Goal: Task Accomplishment & Management: Complete application form

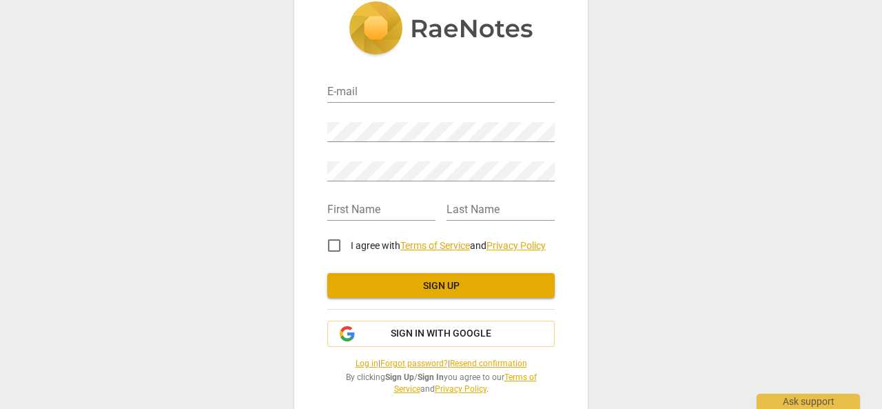
scroll to position [50, 0]
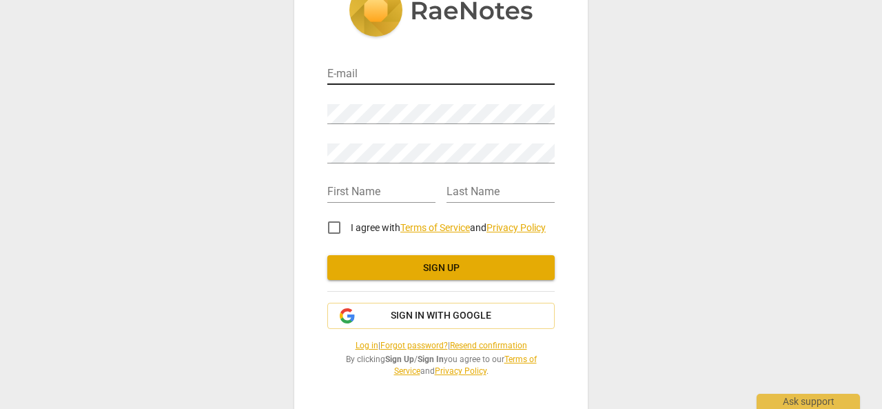
click at [345, 78] on input "email" at bounding box center [440, 75] width 227 height 20
type input "amazingtoday10@gmail.com"
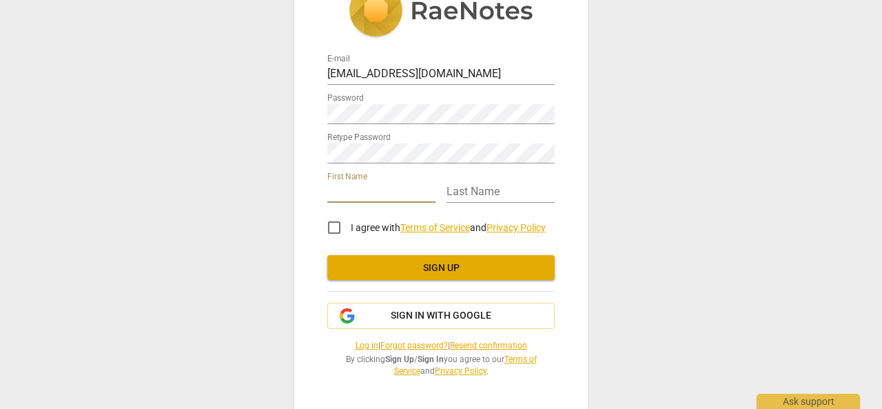
click at [350, 196] on input "text" at bounding box center [381, 193] width 108 height 20
type input "Purity"
click at [510, 192] on input "text" at bounding box center [501, 193] width 108 height 20
type input "Amazing"
click at [329, 226] on input "I agree with Terms of Service and Privacy Policy" at bounding box center [334, 227] width 33 height 33
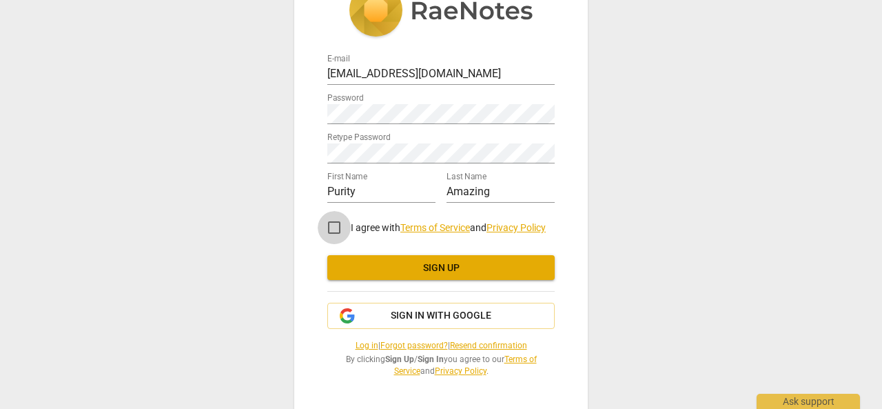
checkbox input "true"
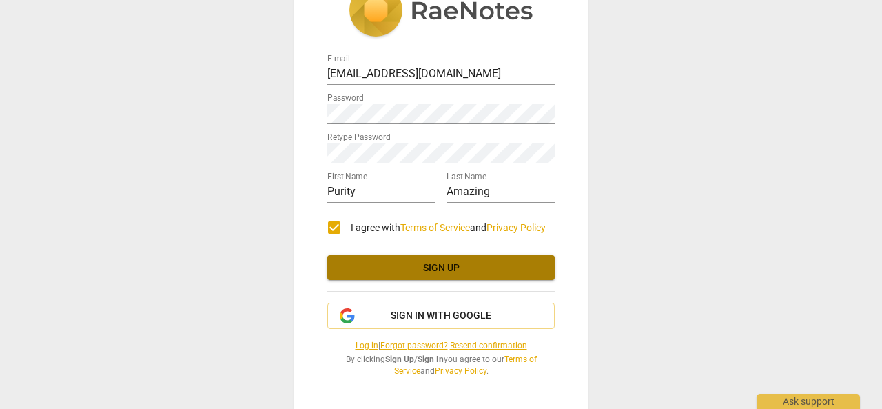
click at [429, 269] on span "Sign up" at bounding box center [440, 268] width 205 height 14
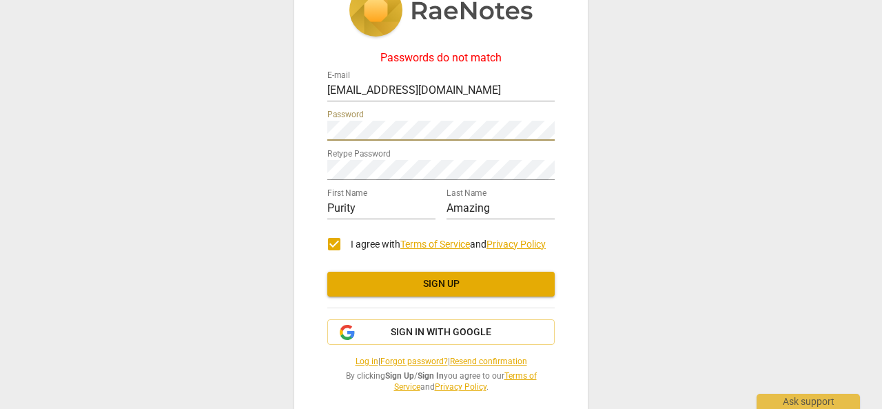
click at [282, 127] on div "Passwords do not match E-mail amazingtoday10@gmail.com Password Retype Password…" at bounding box center [441, 204] width 882 height 409
click at [285, 172] on div "Passwords do not match E-mail amazingtoday10@gmail.com Password Retype Password…" at bounding box center [441, 204] width 882 height 409
click at [434, 290] on button "Sign up" at bounding box center [440, 284] width 227 height 25
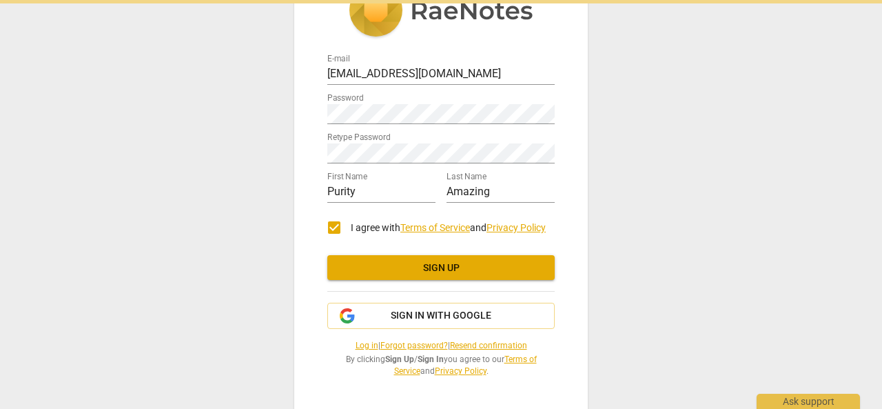
scroll to position [0, 0]
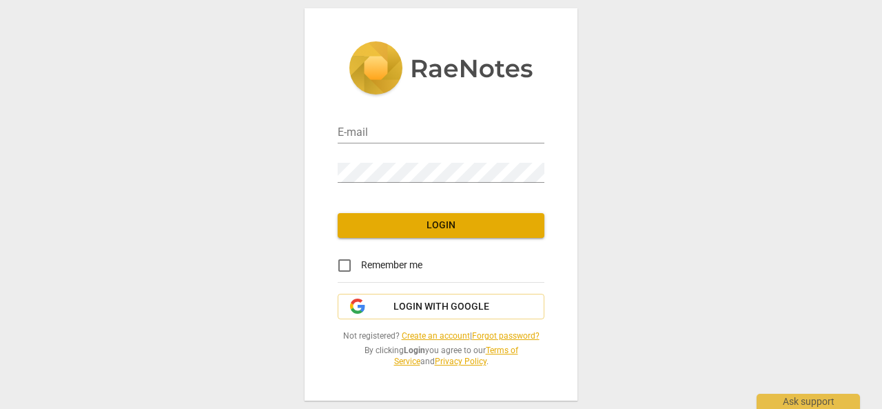
type input "amazingtoday10@gmail.com"
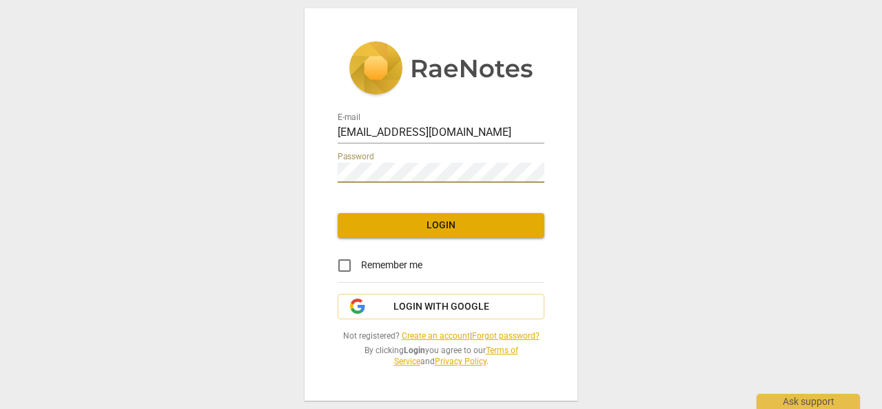
click at [305, 218] on div "E-mail amazingtoday10@gmail.com Password Login Remember me Login with Google No…" at bounding box center [441, 203] width 273 height 391
click at [435, 224] on span "Login" at bounding box center [441, 225] width 185 height 14
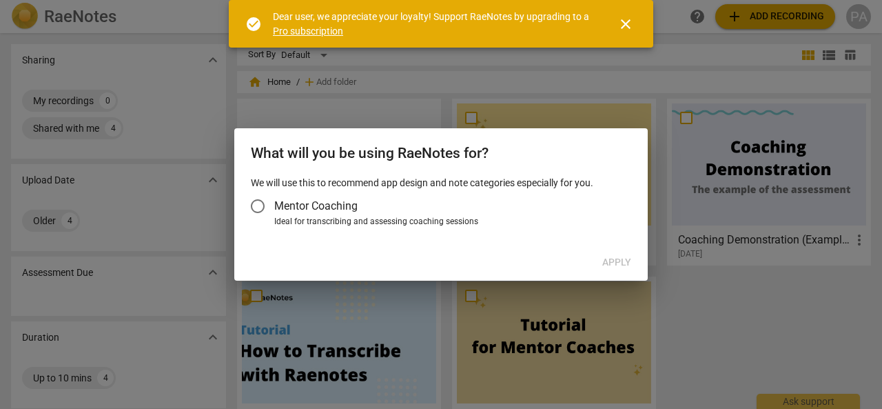
click at [629, 19] on span "close" at bounding box center [625, 24] width 17 height 17
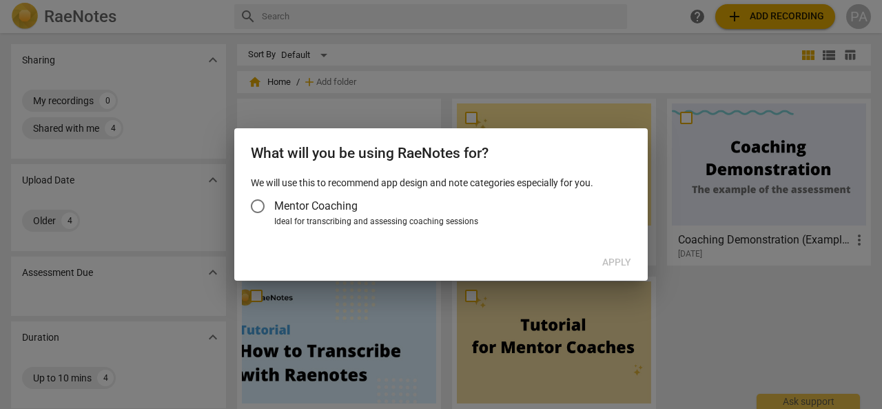
click at [99, 92] on div at bounding box center [441, 204] width 882 height 409
click at [76, 127] on div at bounding box center [441, 204] width 882 height 409
click at [617, 264] on div "Apply" at bounding box center [441, 262] width 408 height 25
click at [254, 207] on input "Mentor Coaching" at bounding box center [257, 206] width 33 height 33
radio input "false"
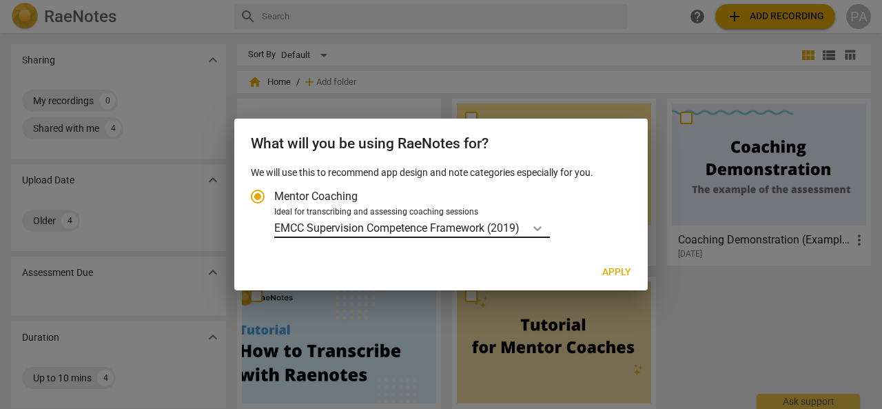
click at [539, 231] on icon "Account type" at bounding box center [538, 228] width 14 height 14
click at [0, 0] on input "Ideal for transcribing and assessing coaching sessions EMCC Supervision Compete…" at bounding box center [0, 0] width 0 height 0
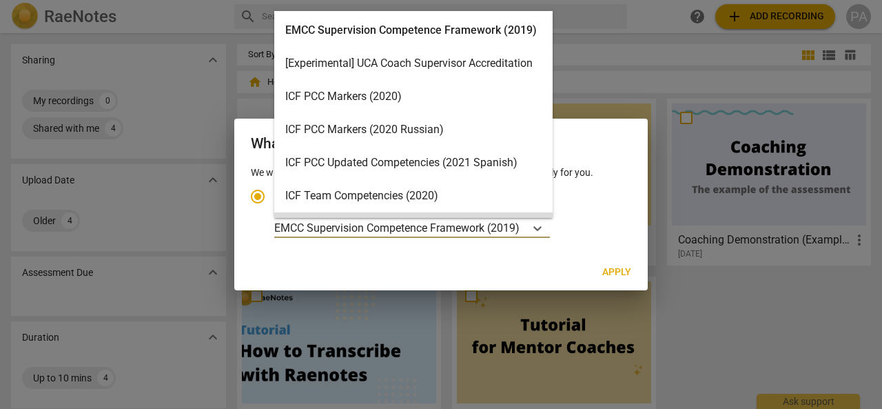
scroll to position [39, 0]
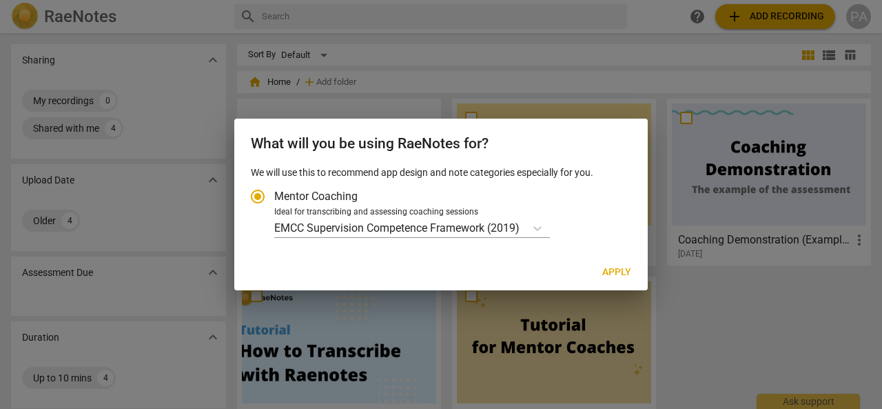
click at [209, 143] on div at bounding box center [441, 204] width 882 height 409
click at [188, 142] on div at bounding box center [441, 204] width 882 height 409
click at [319, 67] on div at bounding box center [441, 204] width 882 height 409
drag, startPoint x: 50, startPoint y: 234, endPoint x: 51, endPoint y: 225, distance: 9.1
click at [50, 230] on div at bounding box center [441, 204] width 882 height 409
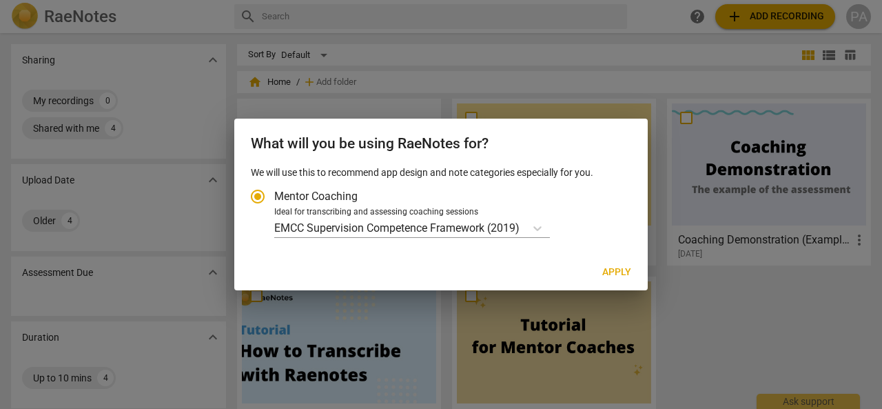
click at [51, 218] on div at bounding box center [441, 204] width 882 height 409
click at [828, 282] on div at bounding box center [441, 204] width 882 height 409
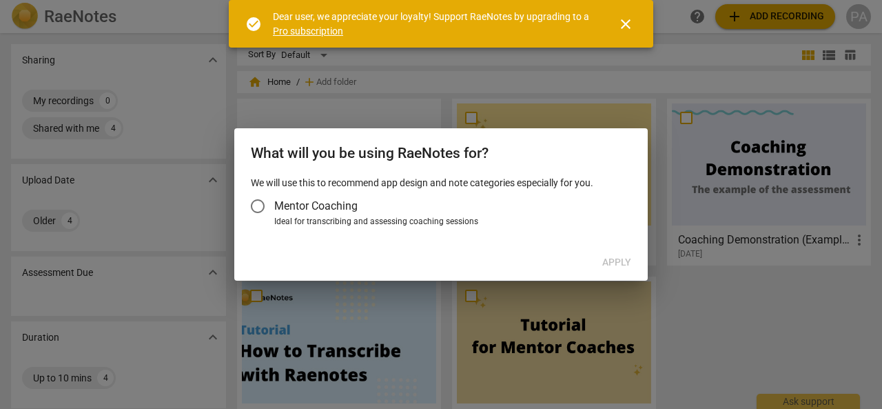
click at [622, 25] on span "close" at bounding box center [625, 24] width 17 height 17
click at [622, 17] on span "close" at bounding box center [625, 24] width 17 height 17
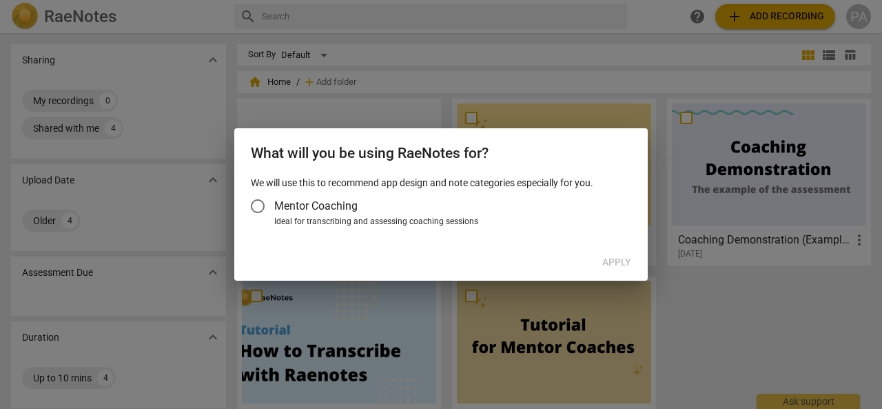
click at [762, 17] on div at bounding box center [441, 204] width 882 height 409
click at [59, 101] on div at bounding box center [441, 204] width 882 height 409
click at [249, 203] on input "Mentor Coaching" at bounding box center [257, 206] width 33 height 33
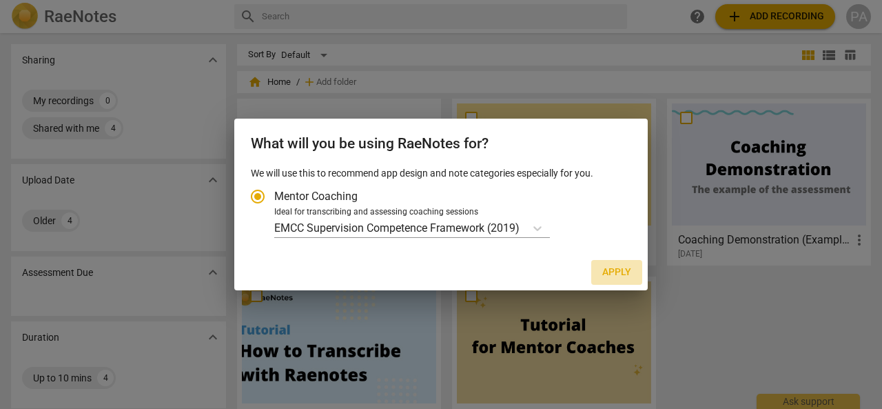
click at [622, 267] on span "Apply" at bounding box center [616, 272] width 29 height 14
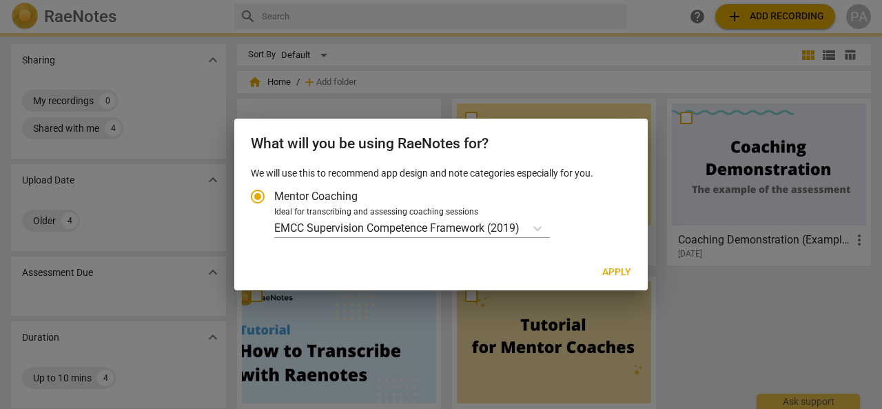
radio input "false"
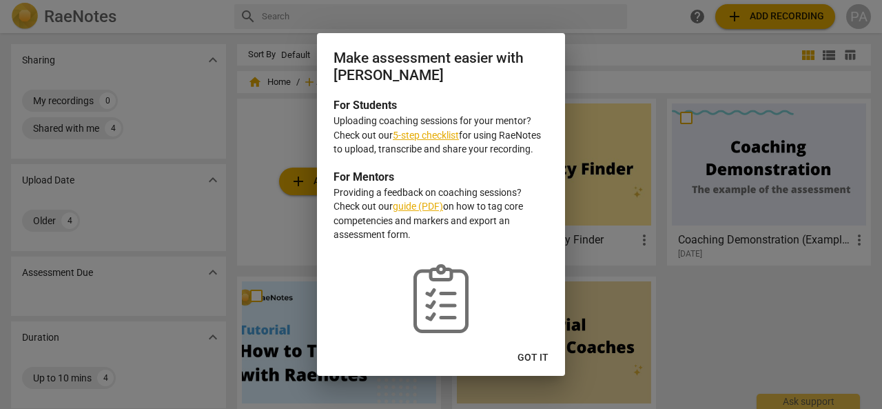
click at [535, 359] on span "Got it" at bounding box center [533, 358] width 31 height 14
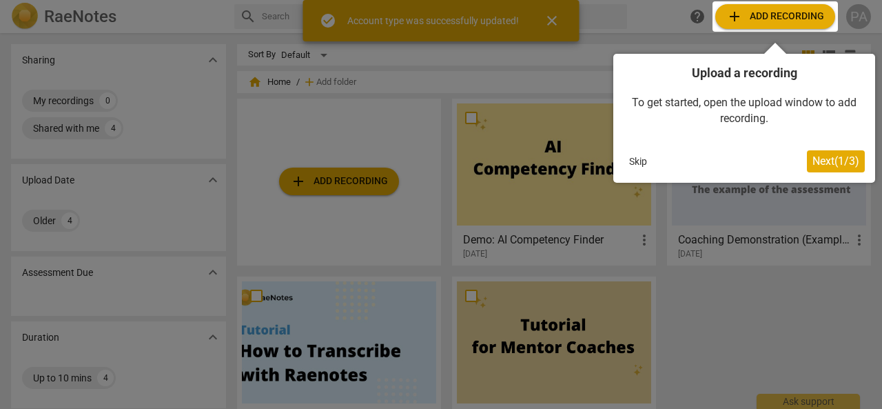
click at [548, 21] on div at bounding box center [441, 204] width 882 height 409
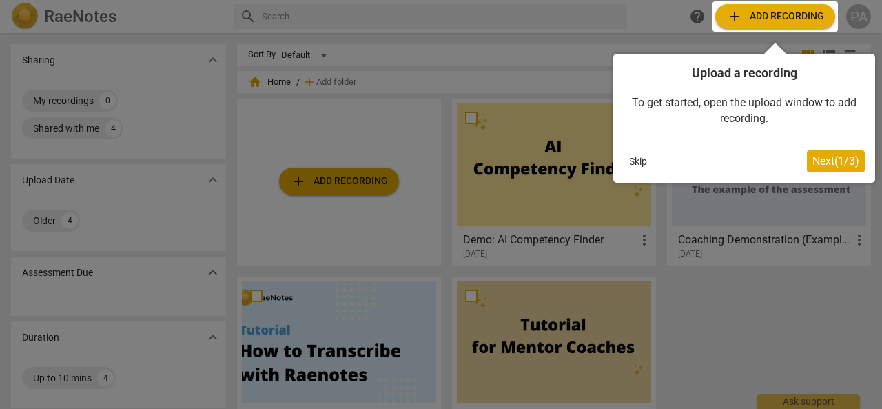
click at [637, 159] on button "Skip" at bounding box center [638, 161] width 29 height 21
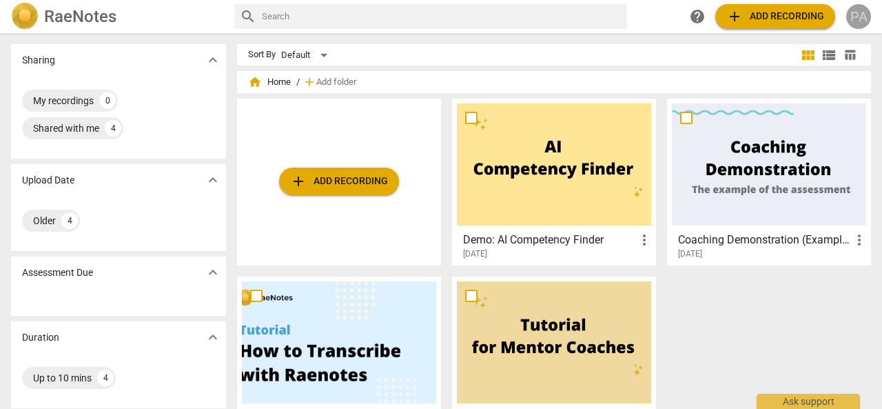
click at [859, 14] on div "PA" at bounding box center [858, 16] width 25 height 25
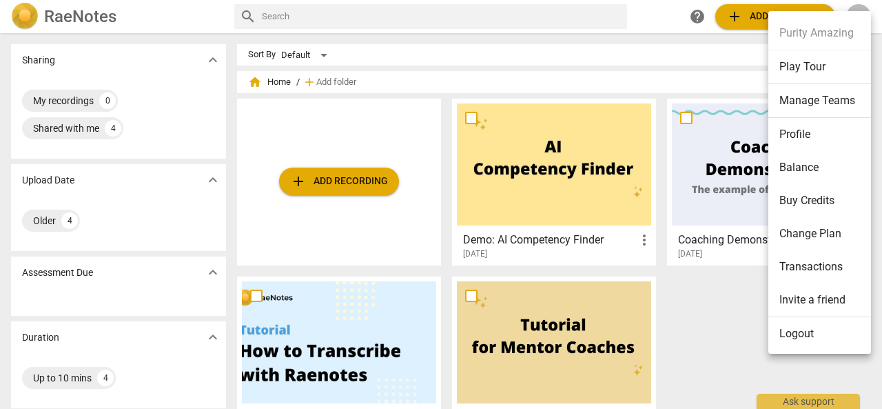
click at [594, 25] on div at bounding box center [441, 204] width 882 height 409
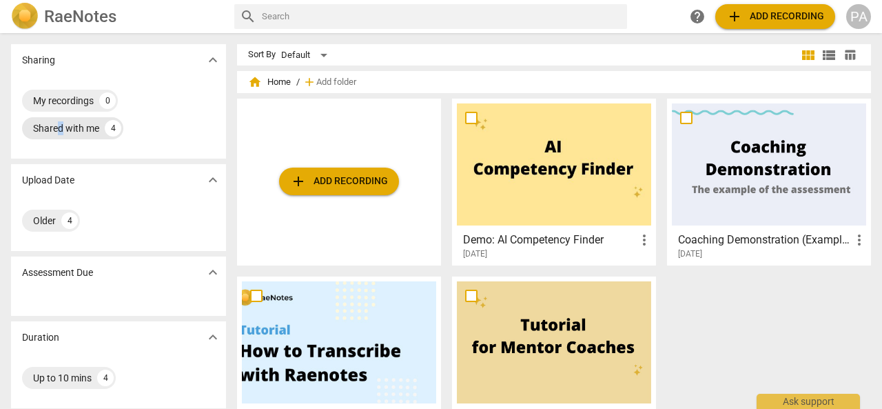
click at [61, 131] on div "Shared with me" at bounding box center [66, 128] width 66 height 14
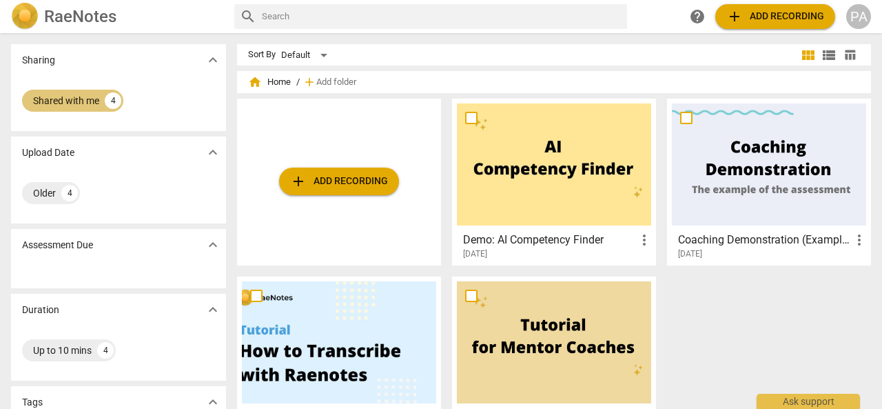
click at [91, 106] on div "Shared with me" at bounding box center [66, 101] width 66 height 14
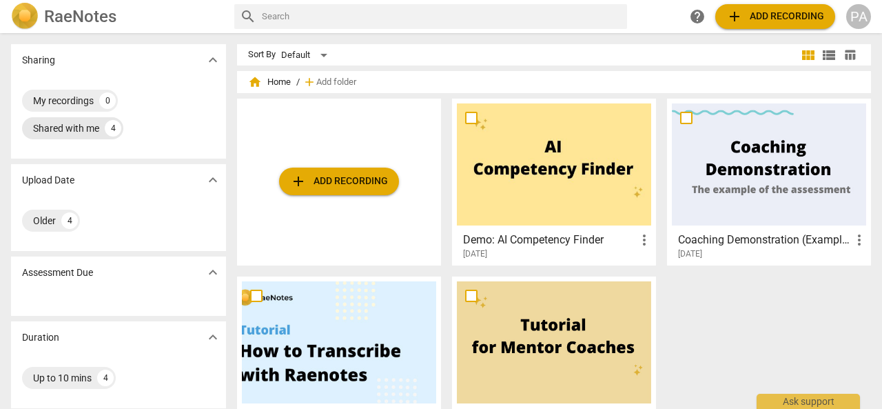
click at [83, 128] on div "Shared with me" at bounding box center [66, 128] width 66 height 14
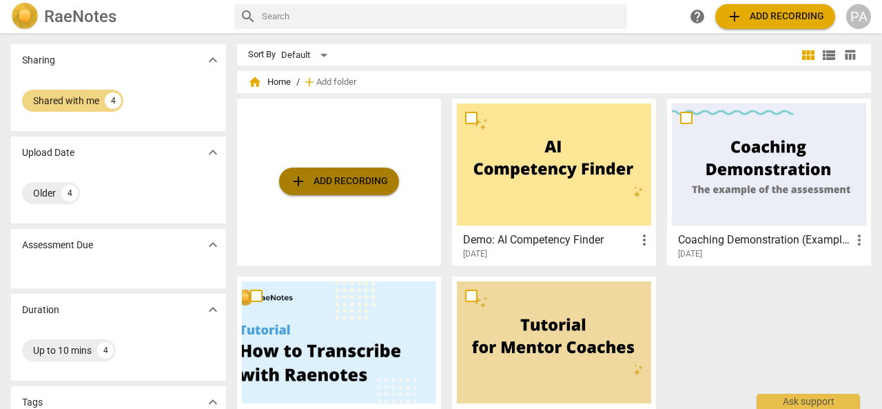
click at [339, 179] on span "add Add recording" at bounding box center [339, 181] width 98 height 17
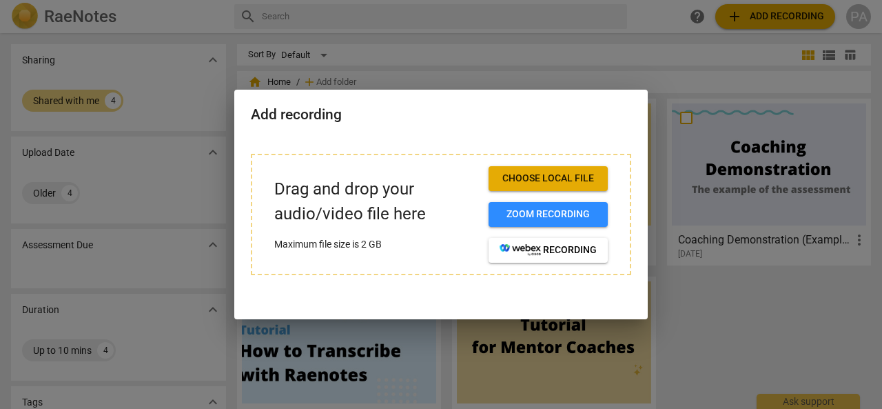
click at [714, 298] on div at bounding box center [441, 204] width 882 height 409
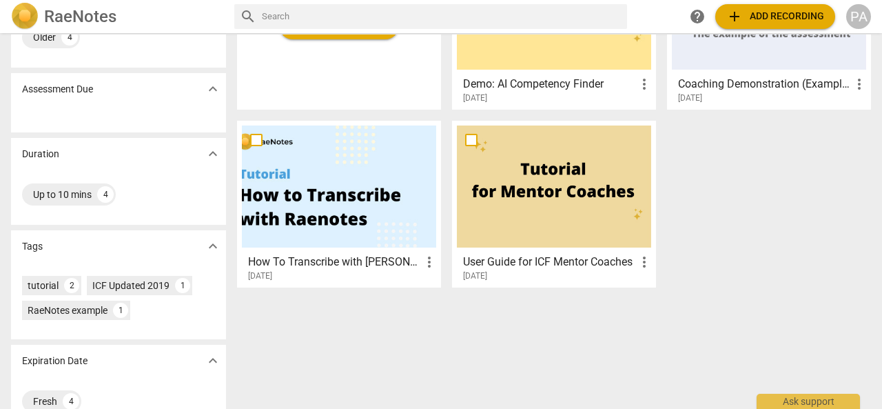
scroll to position [183, 0]
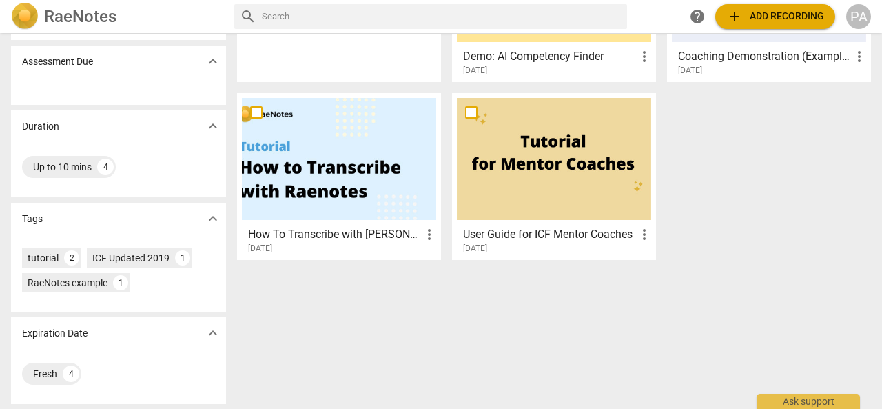
click at [360, 178] on div at bounding box center [339, 159] width 194 height 122
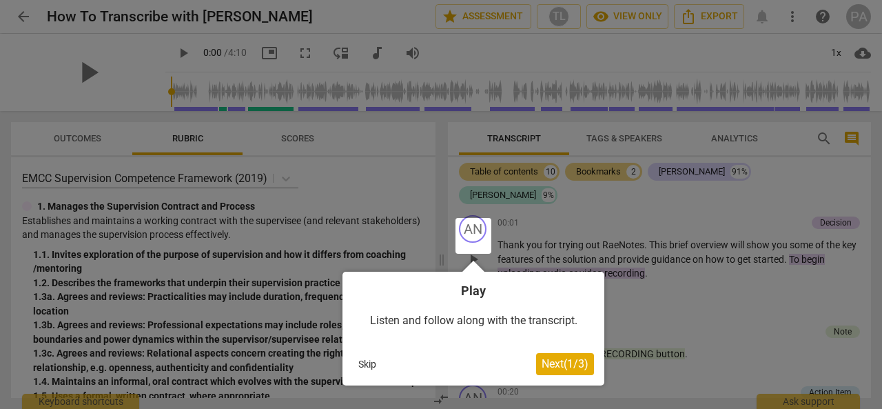
click at [374, 363] on button "Skip" at bounding box center [367, 364] width 29 height 21
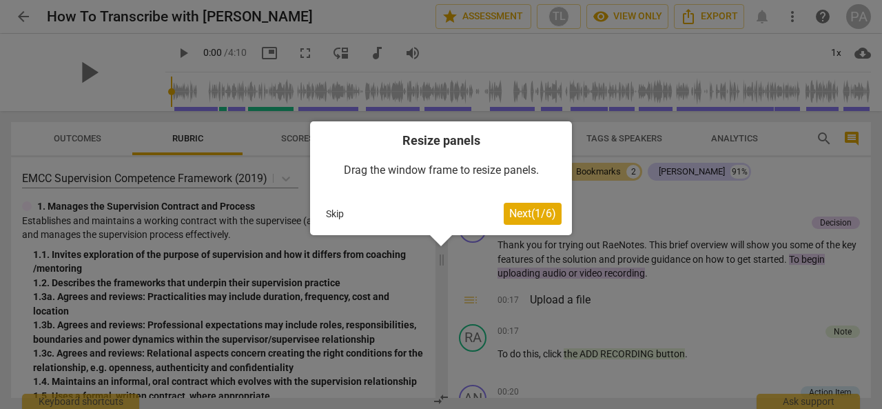
click at [341, 213] on button "Skip" at bounding box center [334, 213] width 29 height 21
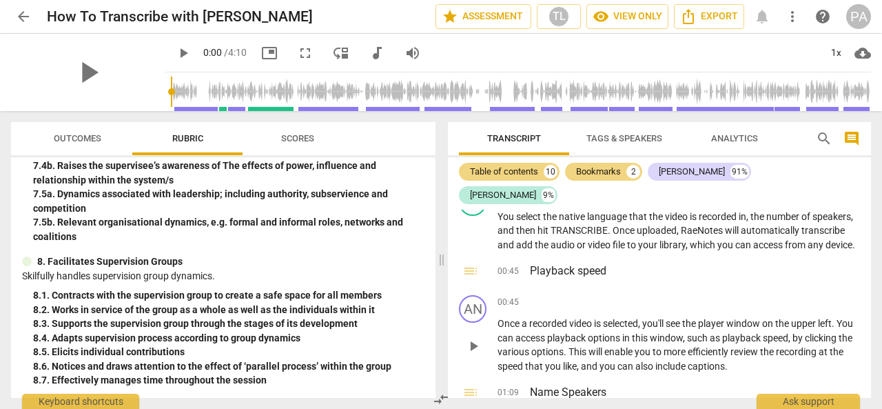
scroll to position [276, 0]
